Goal: Transaction & Acquisition: Purchase product/service

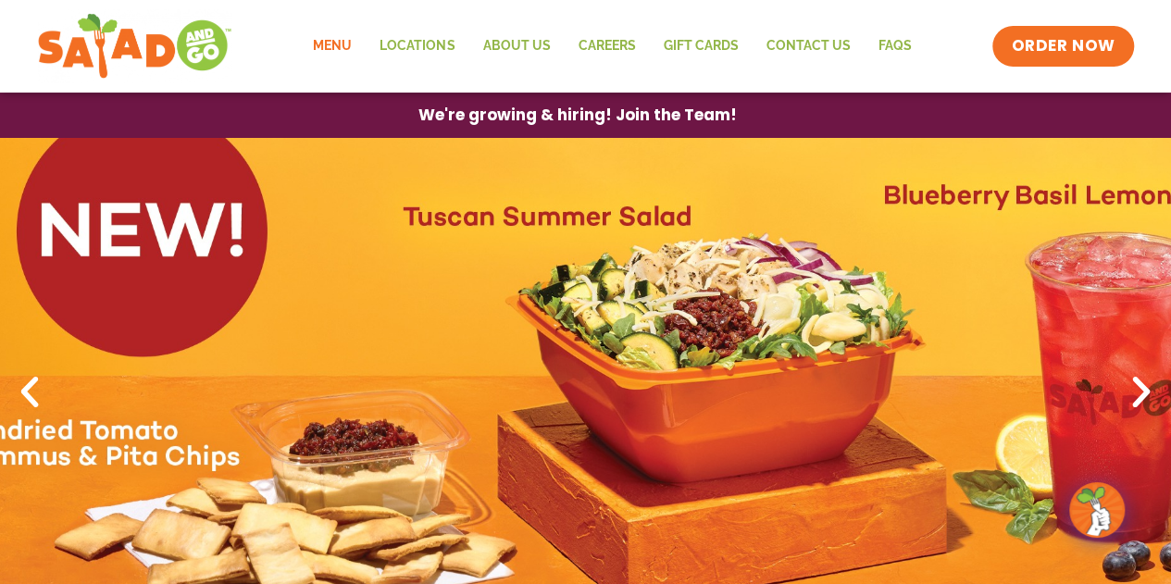
click at [342, 43] on link "Menu" at bounding box center [332, 46] width 67 height 43
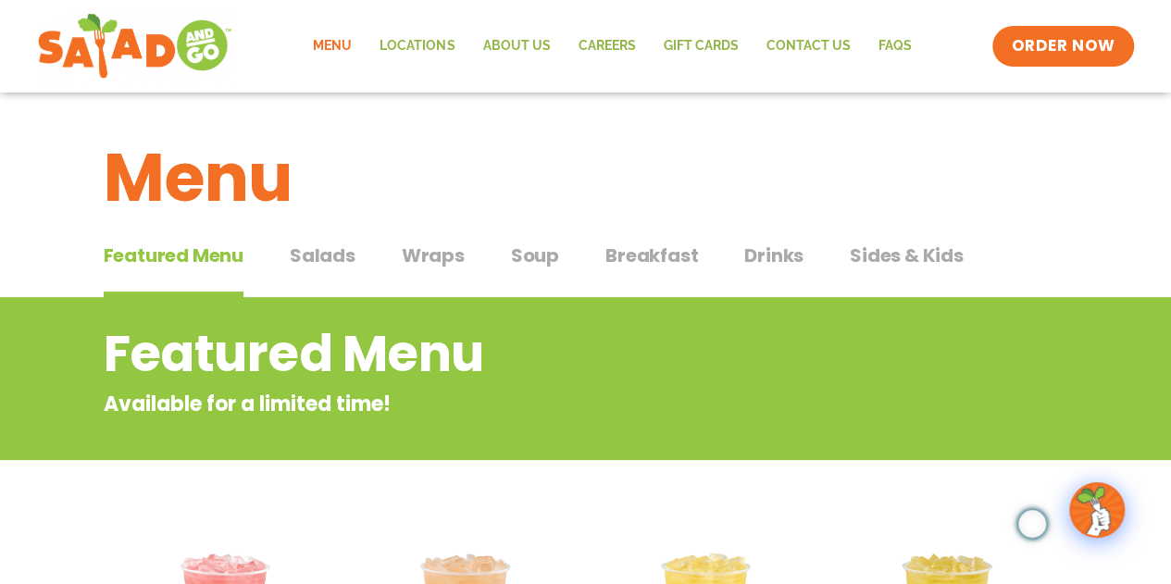
click at [319, 251] on span "Salads" at bounding box center [323, 256] width 66 height 28
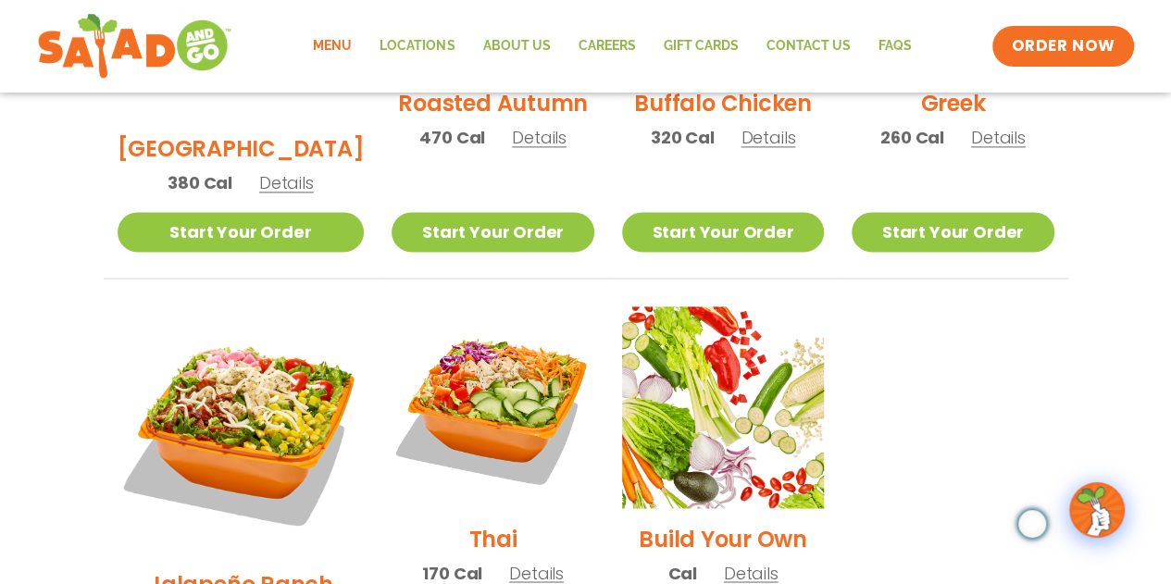
scroll to position [1388, 0]
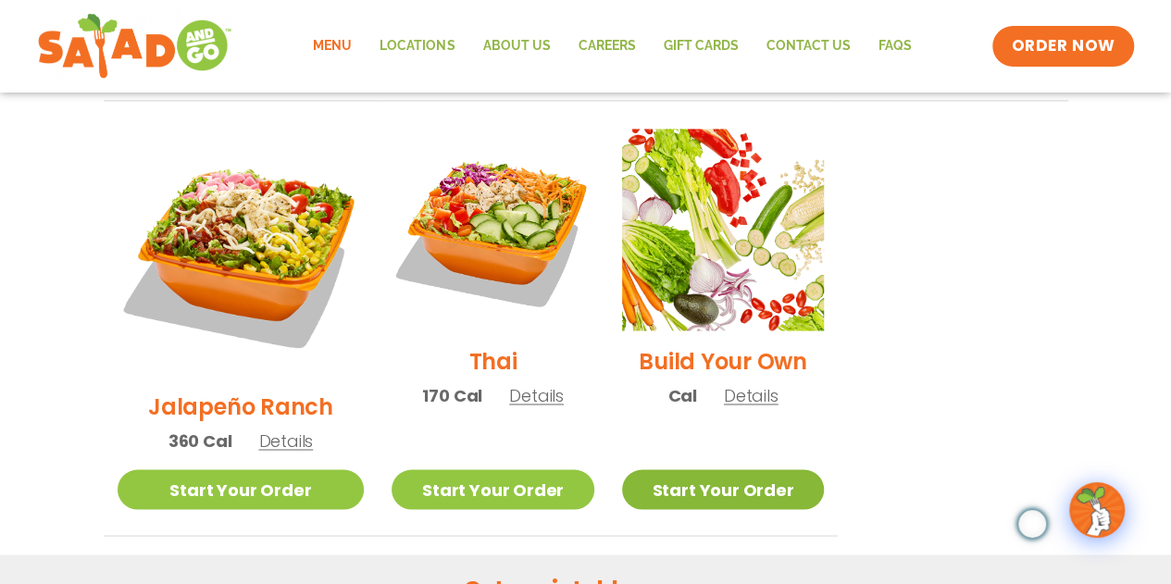
click at [705, 469] on link "Start Your Order" at bounding box center [723, 489] width 202 height 40
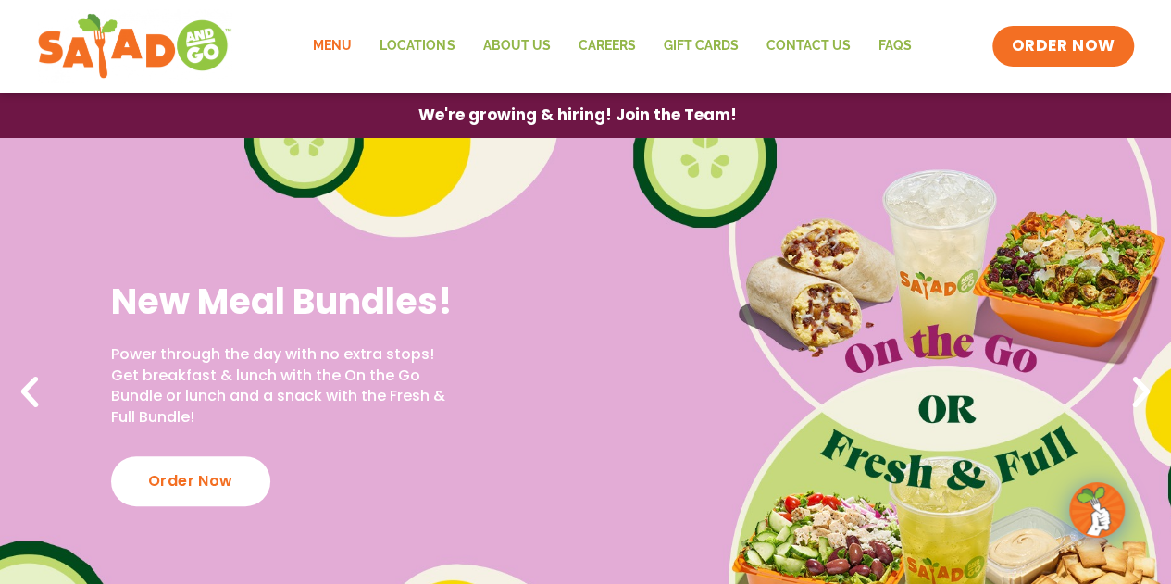
click at [337, 42] on link "Menu" at bounding box center [332, 46] width 67 height 43
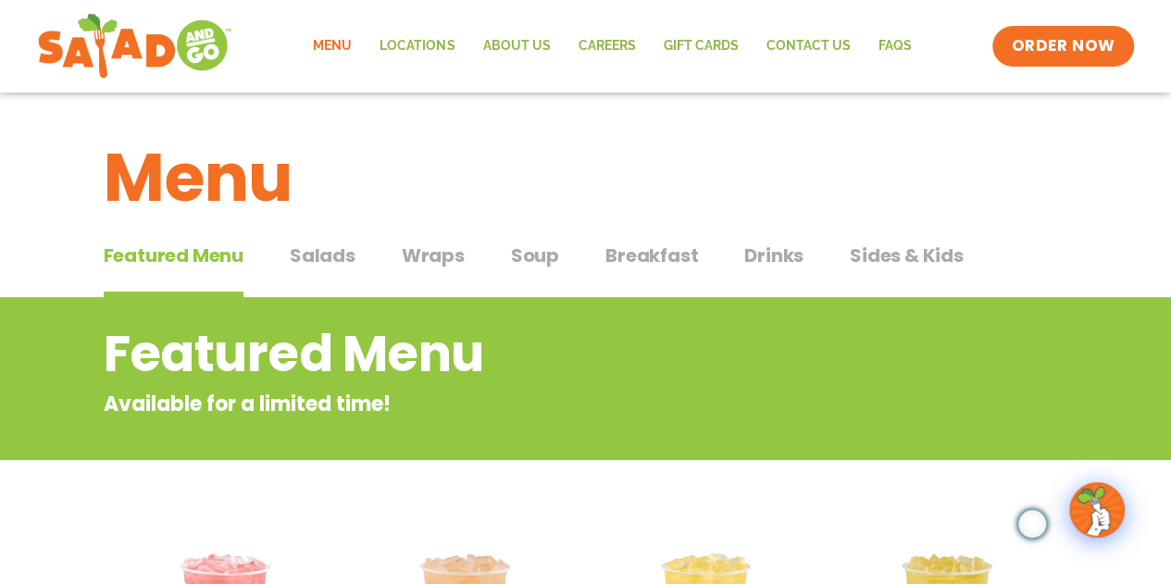
click at [341, 245] on span "Salads" at bounding box center [323, 256] width 66 height 28
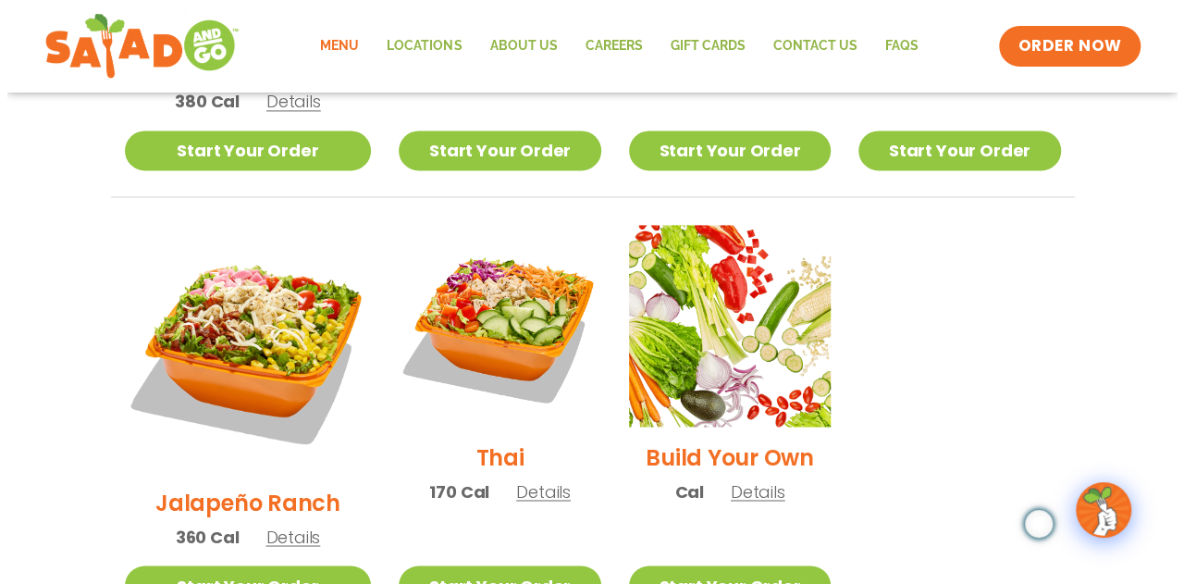
scroll to position [1481, 0]
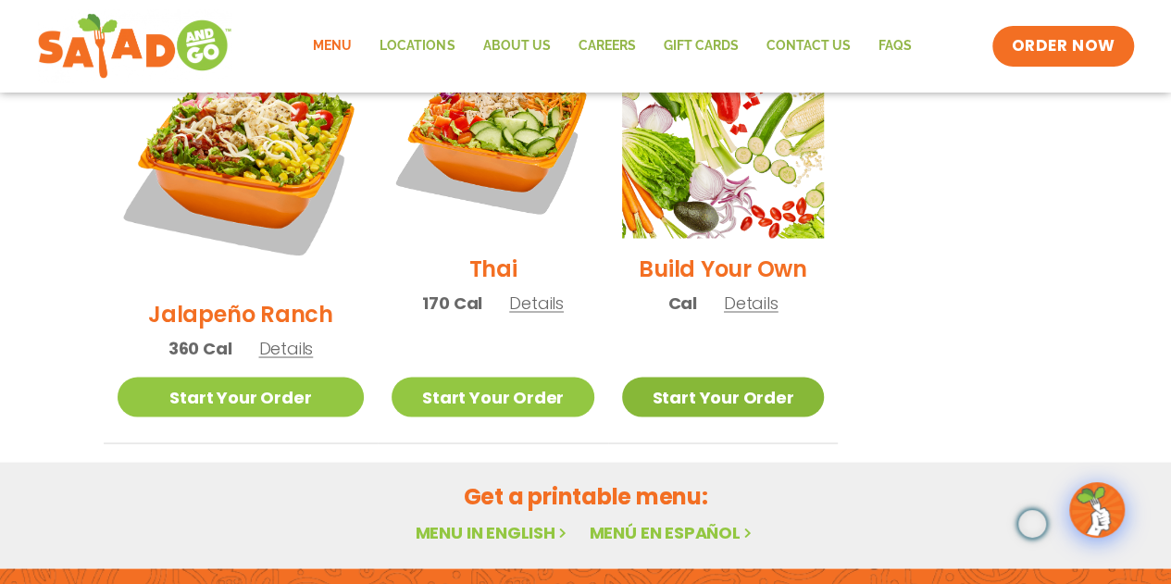
click at [703, 377] on link "Start Your Order" at bounding box center [723, 397] width 202 height 40
click at [732, 291] on span "Details" at bounding box center [751, 302] width 55 height 23
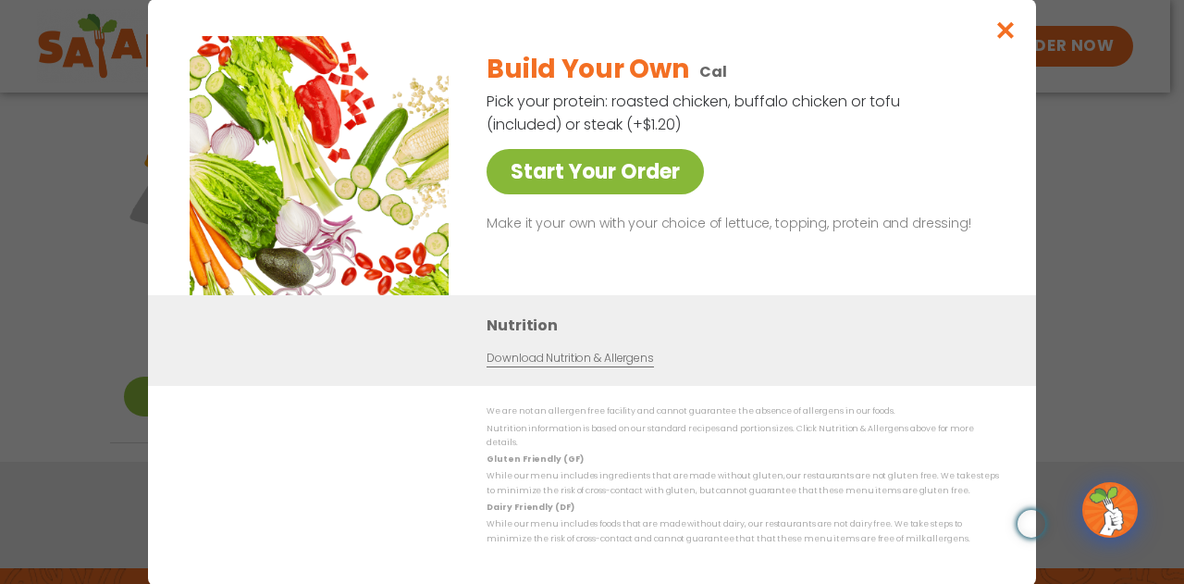
click at [616, 182] on link "Start Your Order" at bounding box center [595, 171] width 217 height 45
